Goal: Find contact information: Find contact information

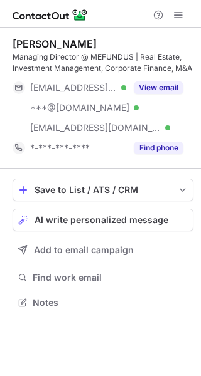
scroll to position [294, 201]
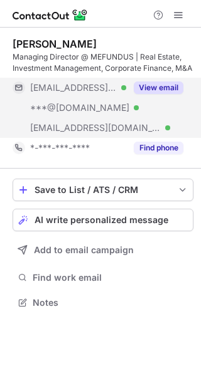
click at [170, 87] on button "View email" at bounding box center [159, 88] width 50 height 13
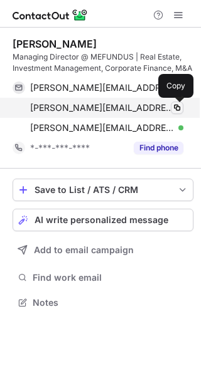
click at [176, 109] on span at bounding box center [177, 108] width 10 height 10
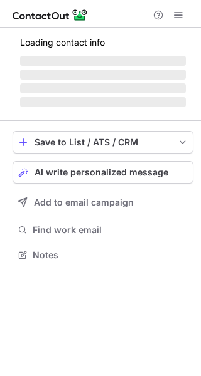
scroll to position [242, 201]
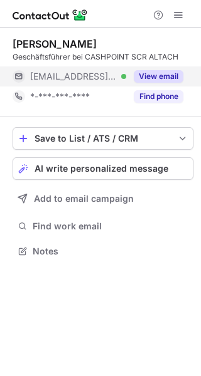
click at [158, 74] on button "View email" at bounding box center [159, 76] width 50 height 13
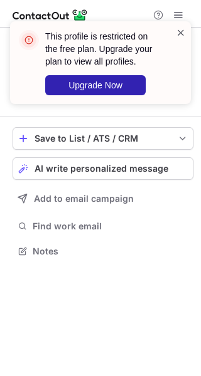
click at [181, 29] on span at bounding box center [181, 32] width 10 height 13
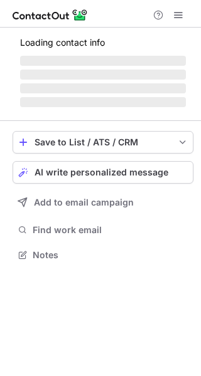
scroll to position [262, 201]
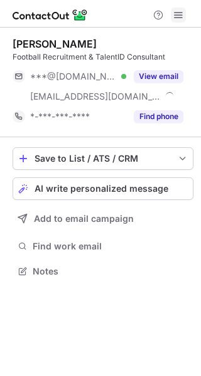
click at [177, 14] on span at bounding box center [178, 15] width 10 height 10
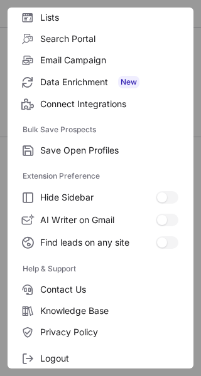
scroll to position [126, 0]
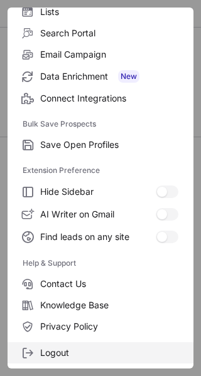
click at [56, 350] on span "Logout" at bounding box center [109, 353] width 138 height 11
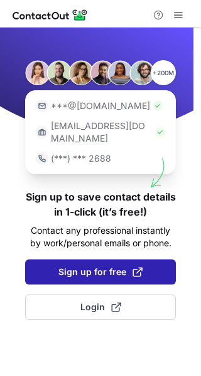
click at [92, 266] on span "Sign up for free" at bounding box center [100, 272] width 84 height 13
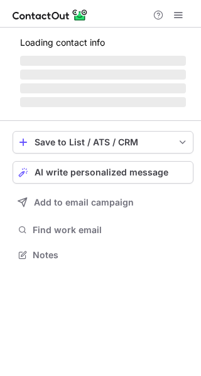
scroll to position [262, 201]
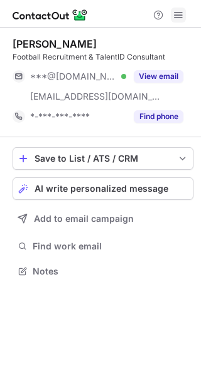
click at [176, 13] on span at bounding box center [178, 15] width 10 height 10
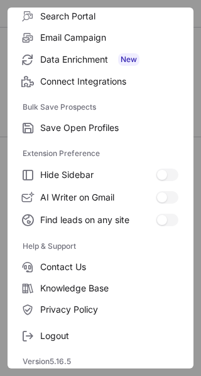
scroll to position [146, 0]
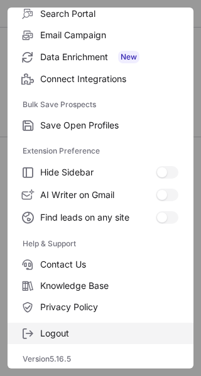
click at [88, 333] on span "Logout" at bounding box center [109, 333] width 138 height 11
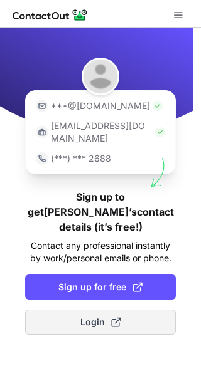
click at [85, 310] on button "Login" at bounding box center [100, 322] width 151 height 25
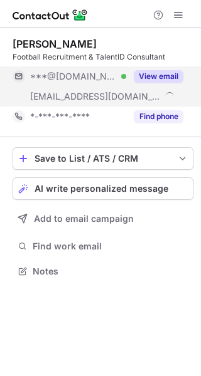
scroll to position [262, 201]
click at [151, 77] on button "View email" at bounding box center [159, 76] width 50 height 13
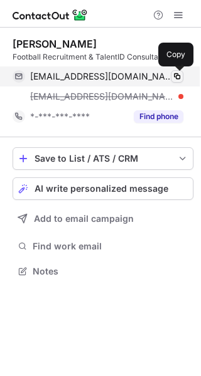
click at [175, 76] on span at bounding box center [177, 77] width 10 height 10
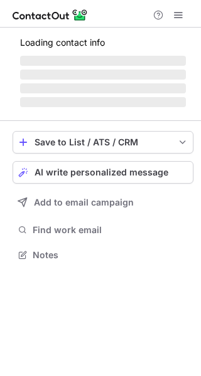
scroll to position [254, 201]
